Goal: Find specific page/section: Find specific page/section

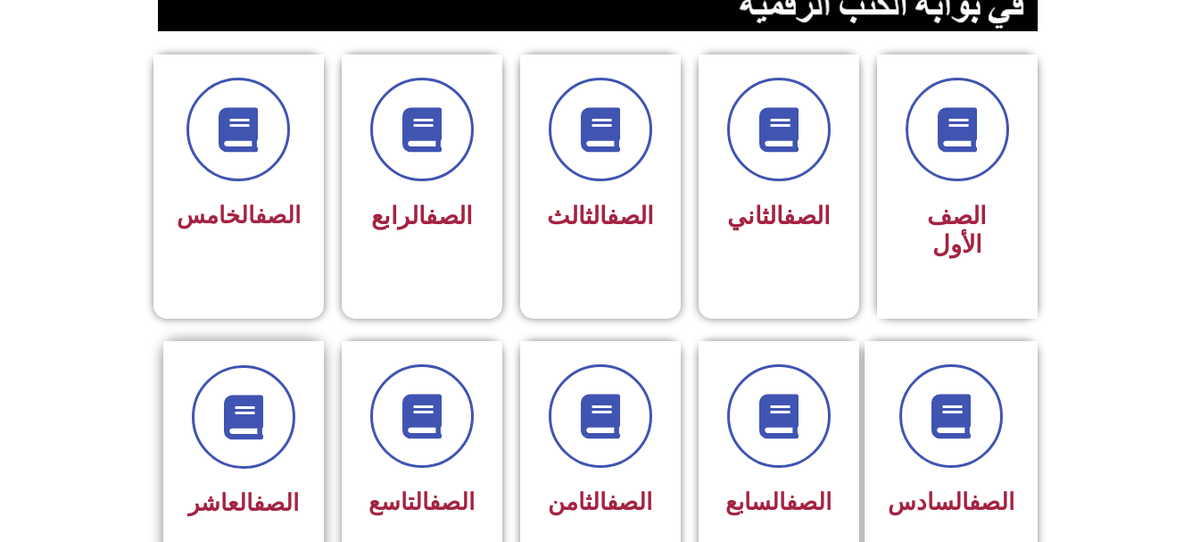
scroll to position [625, 0]
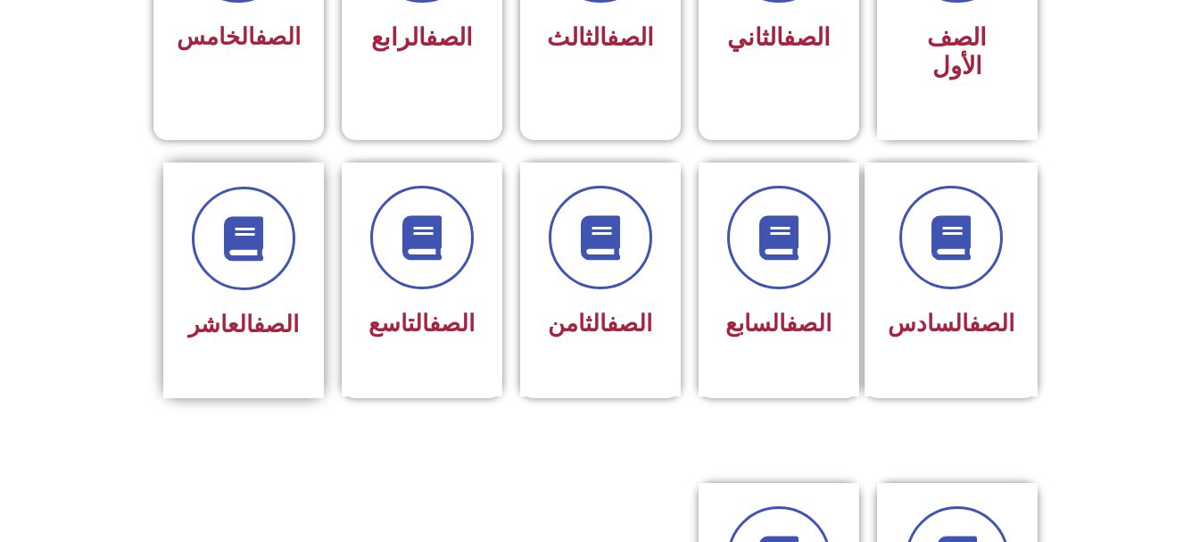
click at [224, 273] on div "الصف العاشر" at bounding box center [243, 267] width 112 height 161
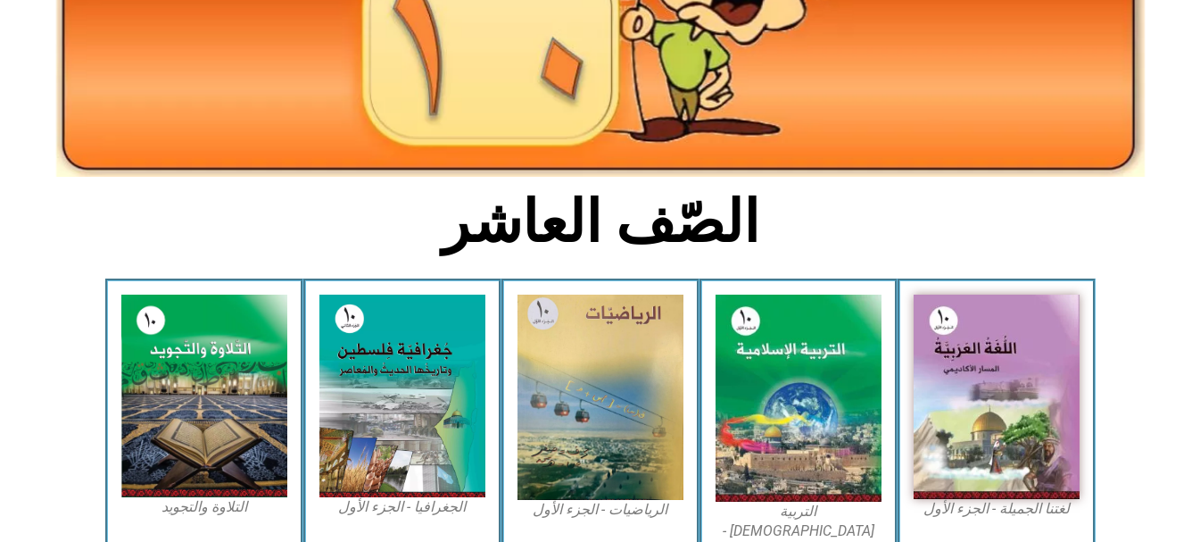
scroll to position [446, 0]
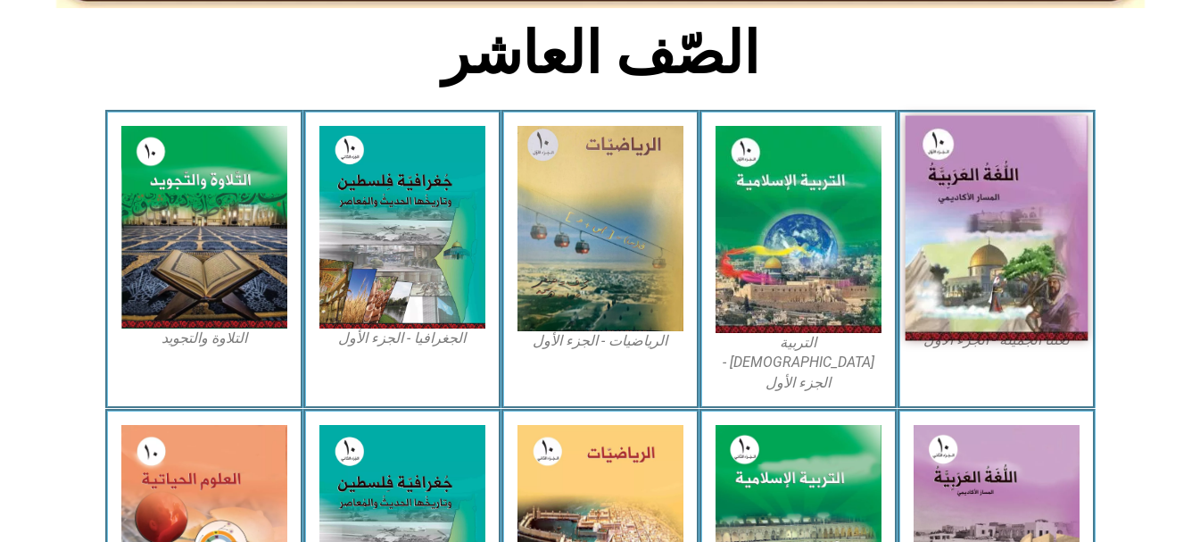
click at [1006, 206] on img at bounding box center [996, 228] width 183 height 225
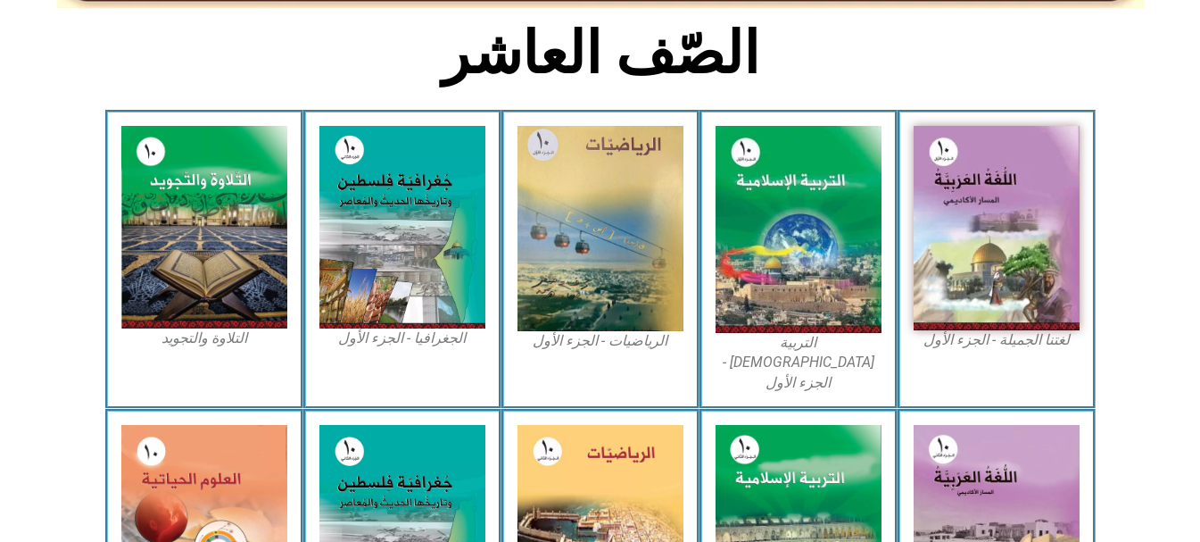
click at [974, 344] on figcaption "لغتنا الجميلة - الجزء الأول​" at bounding box center [997, 340] width 166 height 20
click at [978, 367] on div "لغتنا الجميلة - الجزء الأول​" at bounding box center [997, 259] width 198 height 299
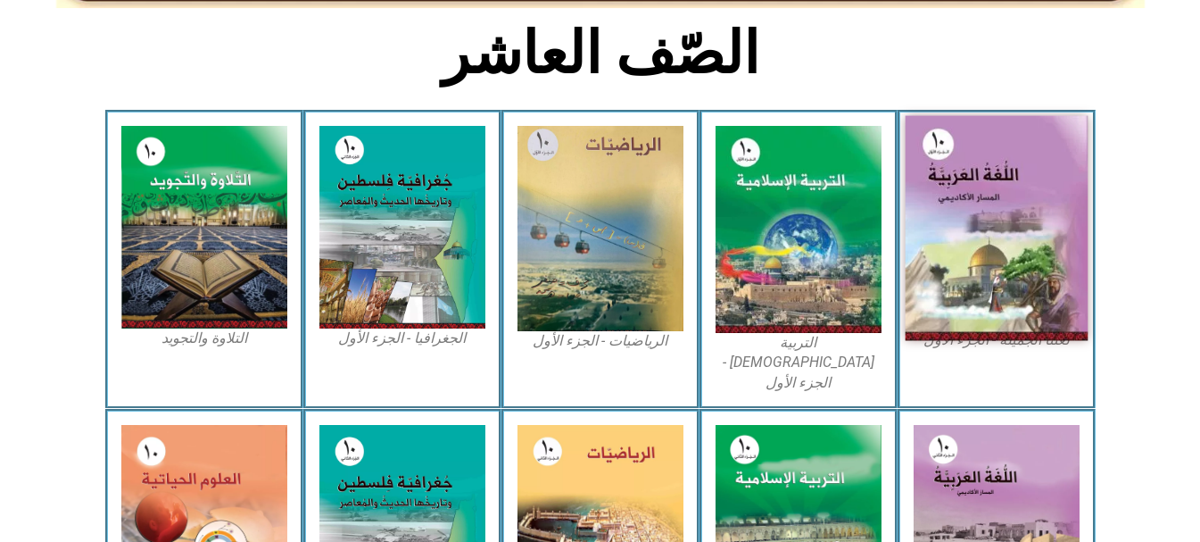
click at [1047, 286] on img at bounding box center [996, 228] width 183 height 225
click at [976, 161] on img at bounding box center [996, 228] width 183 height 225
click at [994, 264] on img at bounding box center [996, 228] width 183 height 225
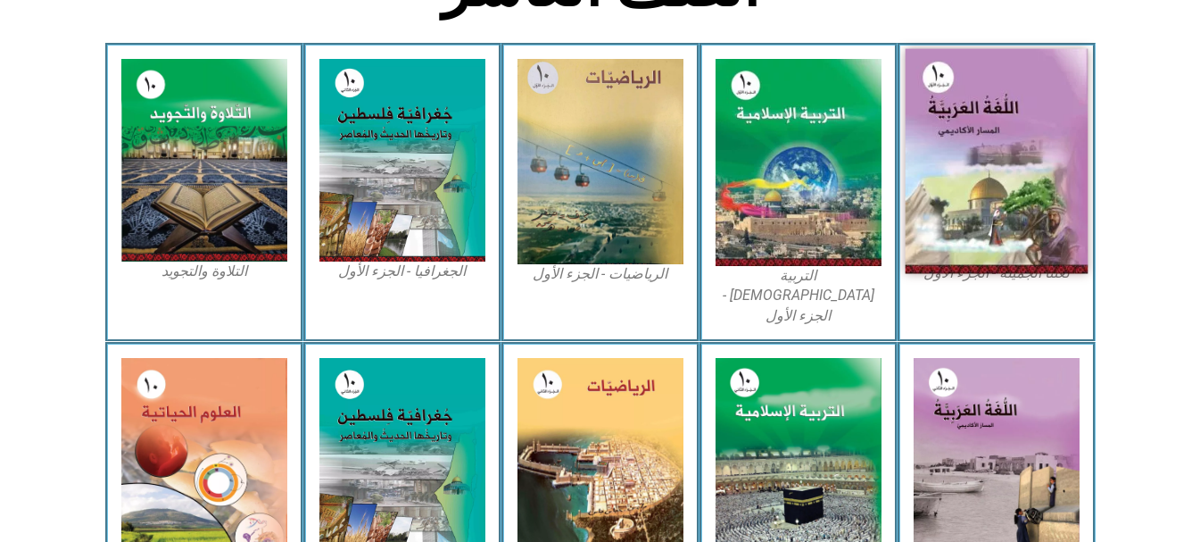
scroll to position [625, 0]
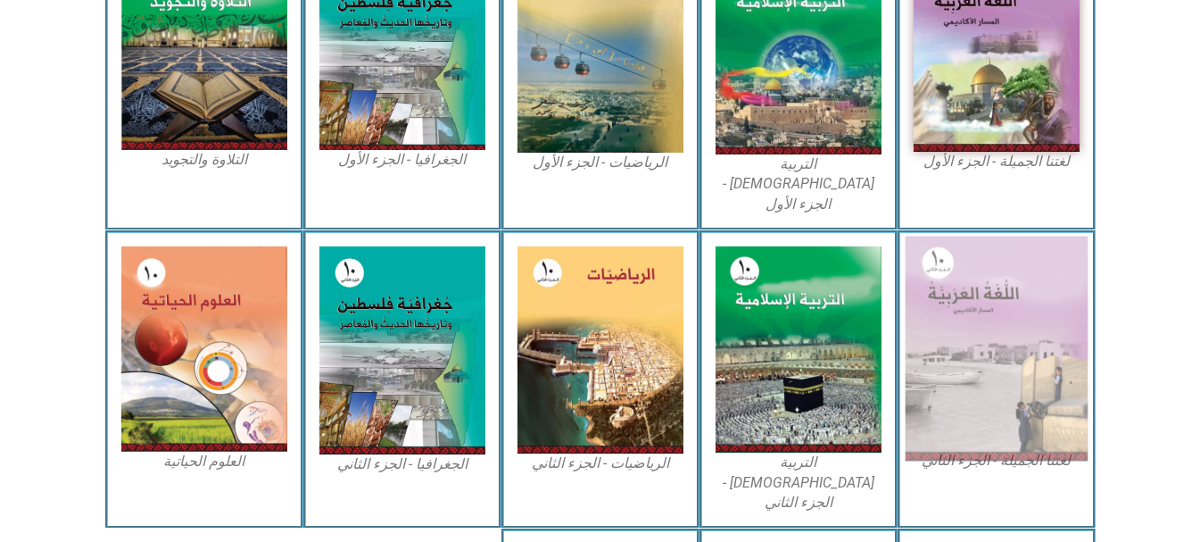
click at [999, 303] on img at bounding box center [996, 348] width 183 height 225
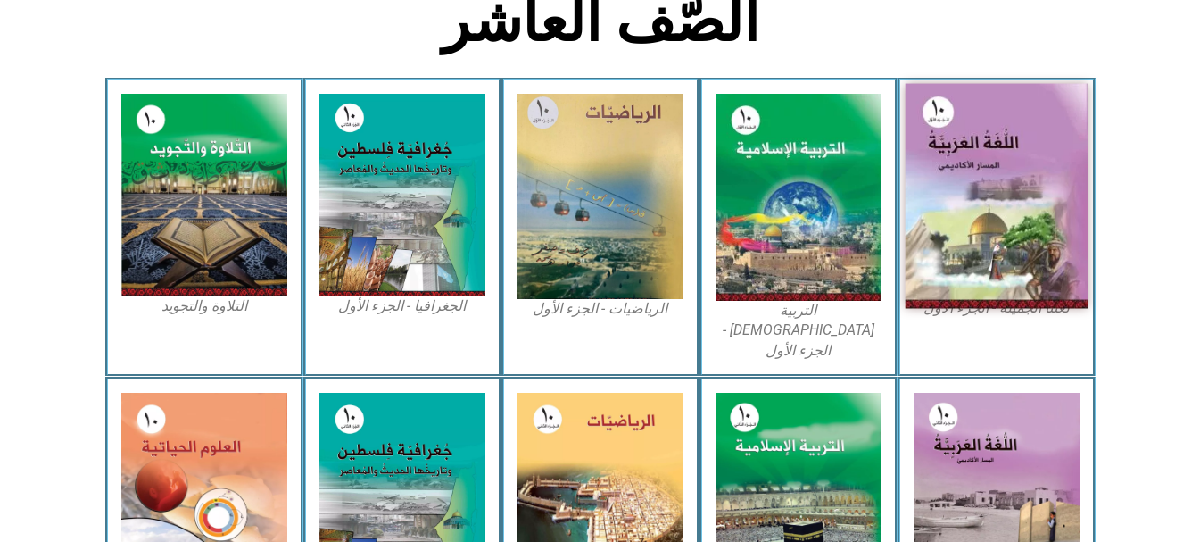
scroll to position [446, 0]
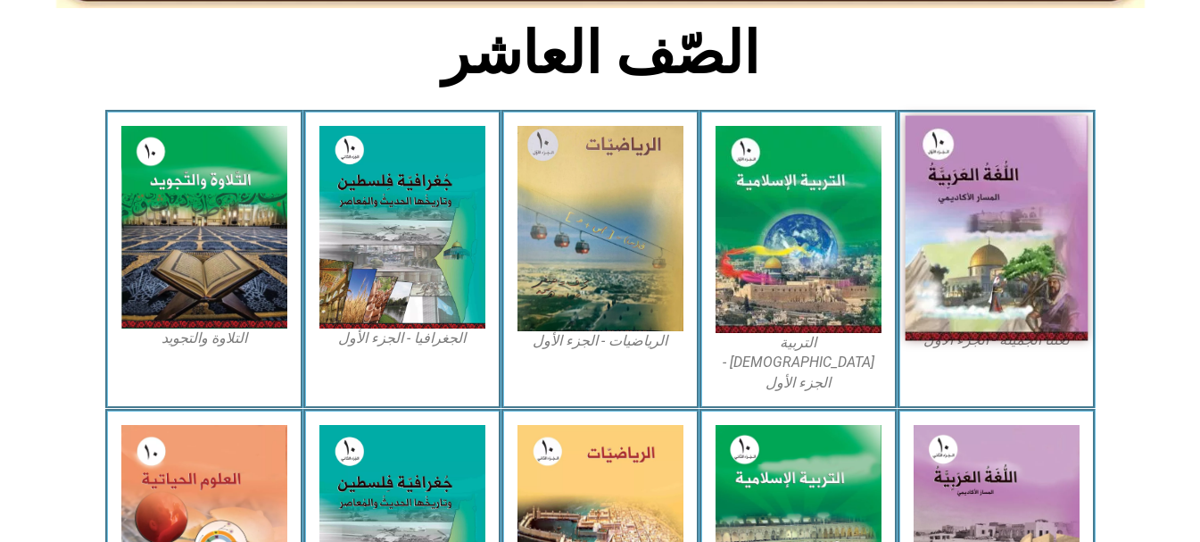
click at [995, 267] on img at bounding box center [996, 228] width 183 height 225
